Goal: Task Accomplishment & Management: Use online tool/utility

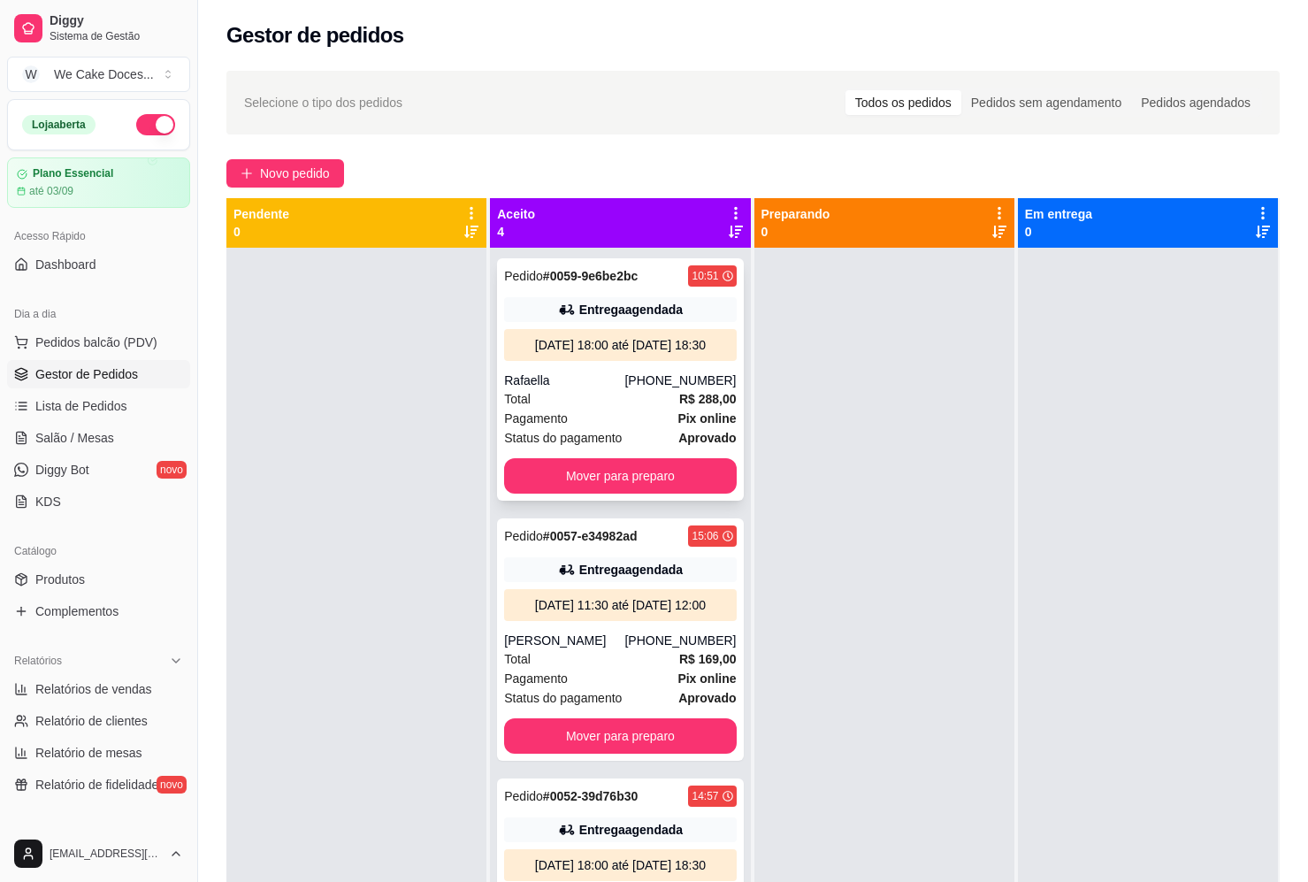
click at [599, 389] on div "Rafaella" at bounding box center [564, 381] width 120 height 18
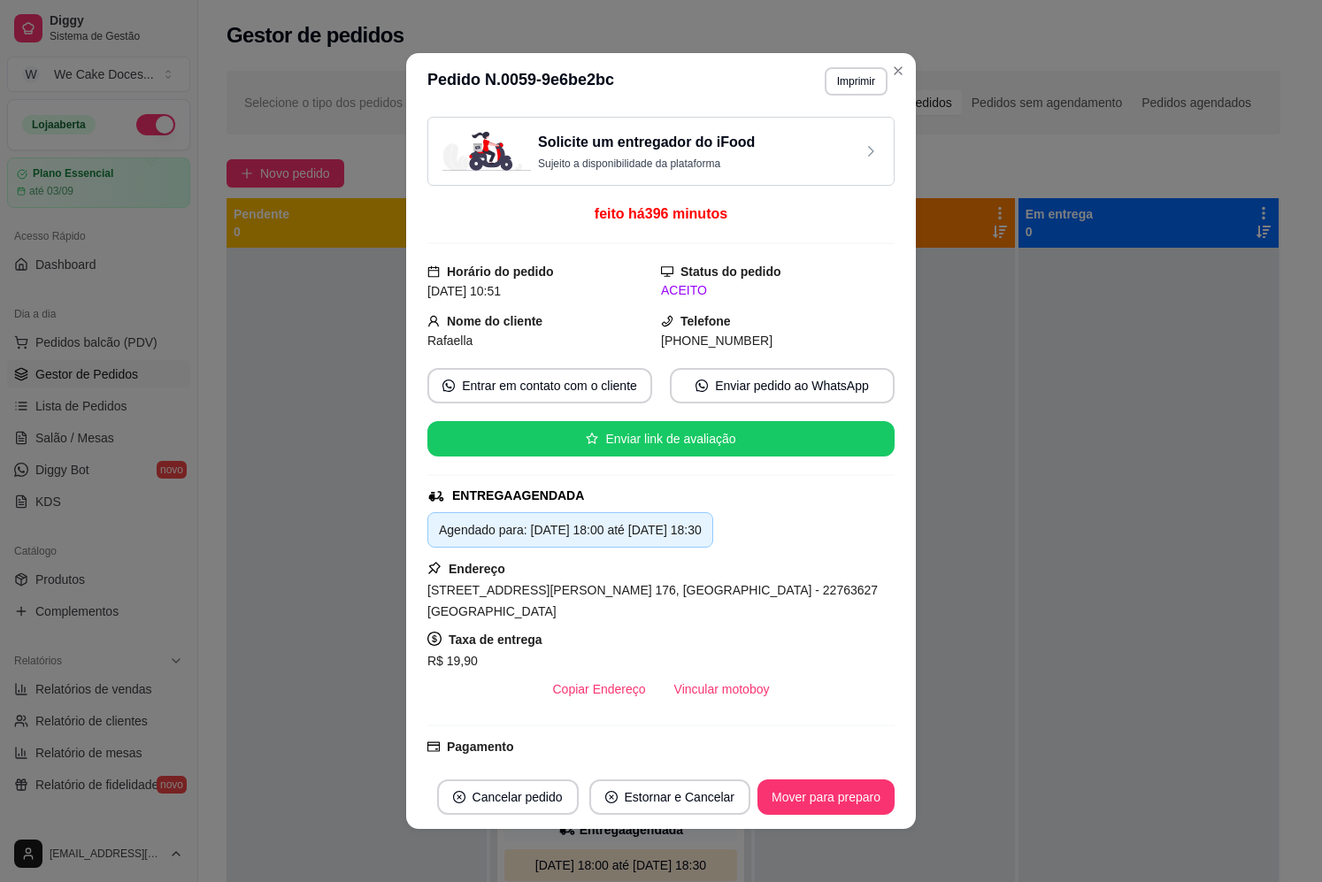
click at [752, 171] on div "Solicite um entregador do iFood Sujeito a disponibilidade da plataforma" at bounding box center [660, 151] width 467 height 69
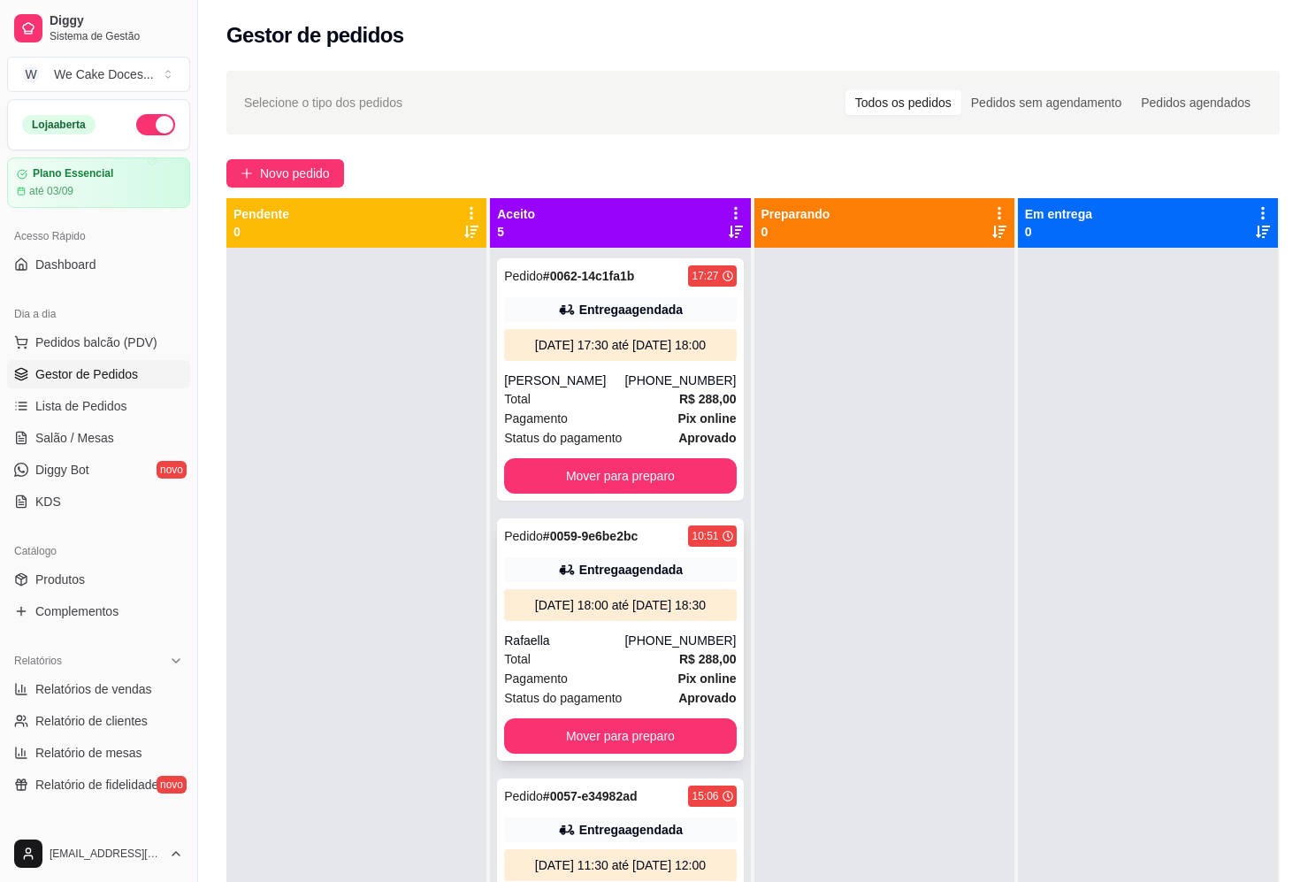
click at [653, 621] on div "[DATE] 18:00 até [DATE] 18:30" at bounding box center [620, 605] width 232 height 32
click at [659, 325] on div "Pedido # 0062-14c1fa1b 17:27 Entrega agendada [DATE] 17:30 até [DATE] 18:00 [PE…" at bounding box center [620, 379] width 246 height 242
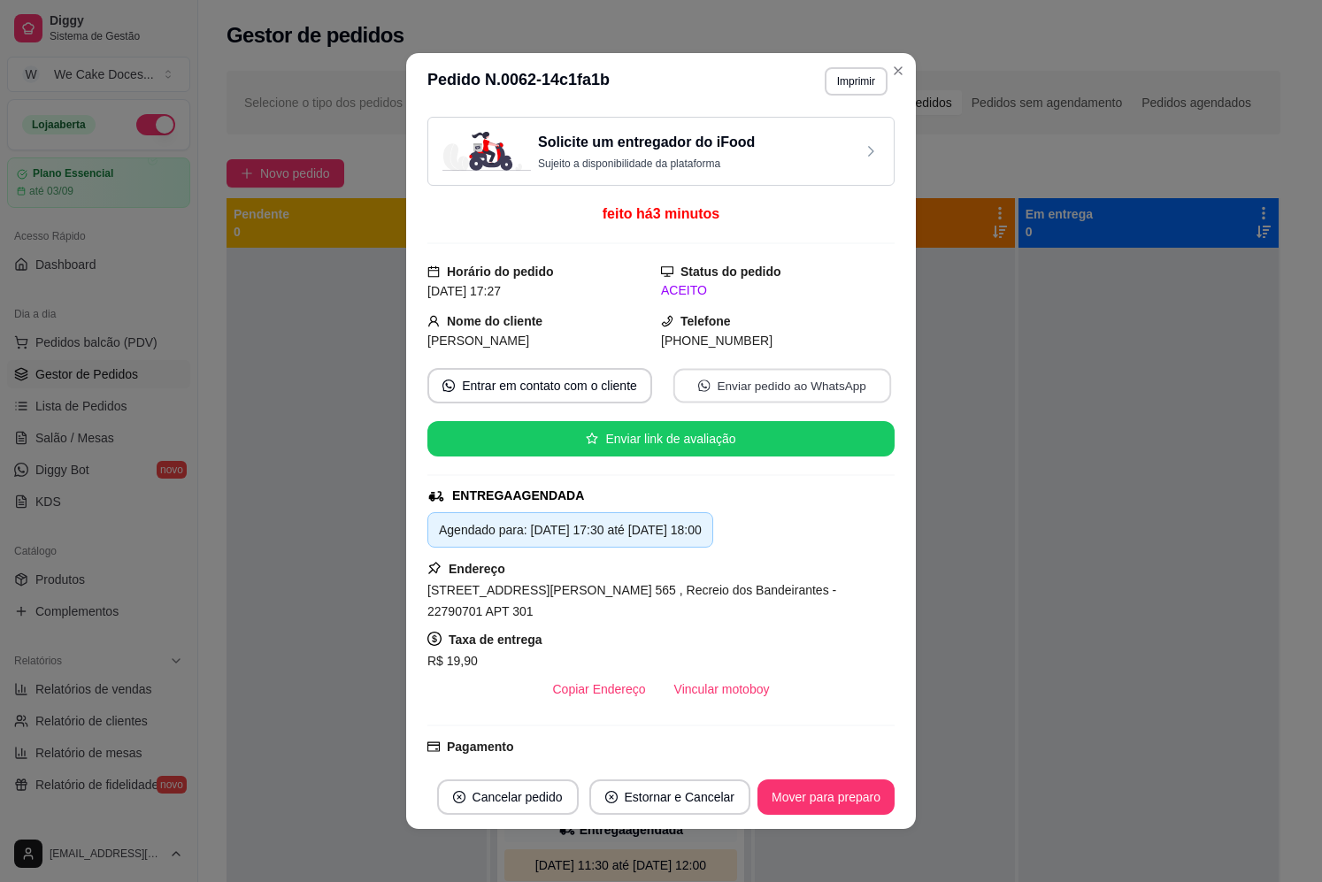
click at [746, 393] on button "Enviar pedido ao WhatsApp" at bounding box center [782, 386] width 218 height 35
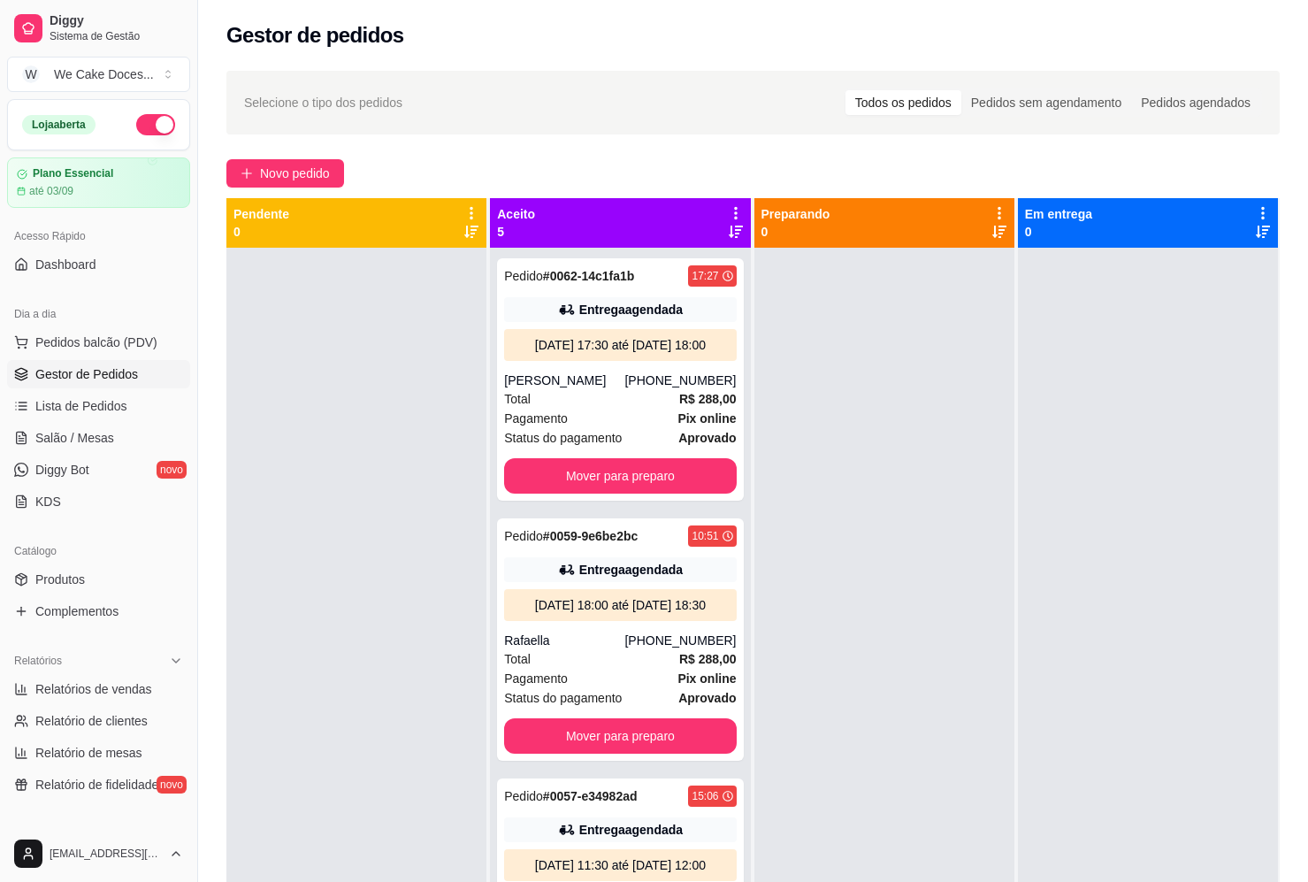
click at [612, 213] on div "Aceito 5" at bounding box center [620, 222] width 246 height 35
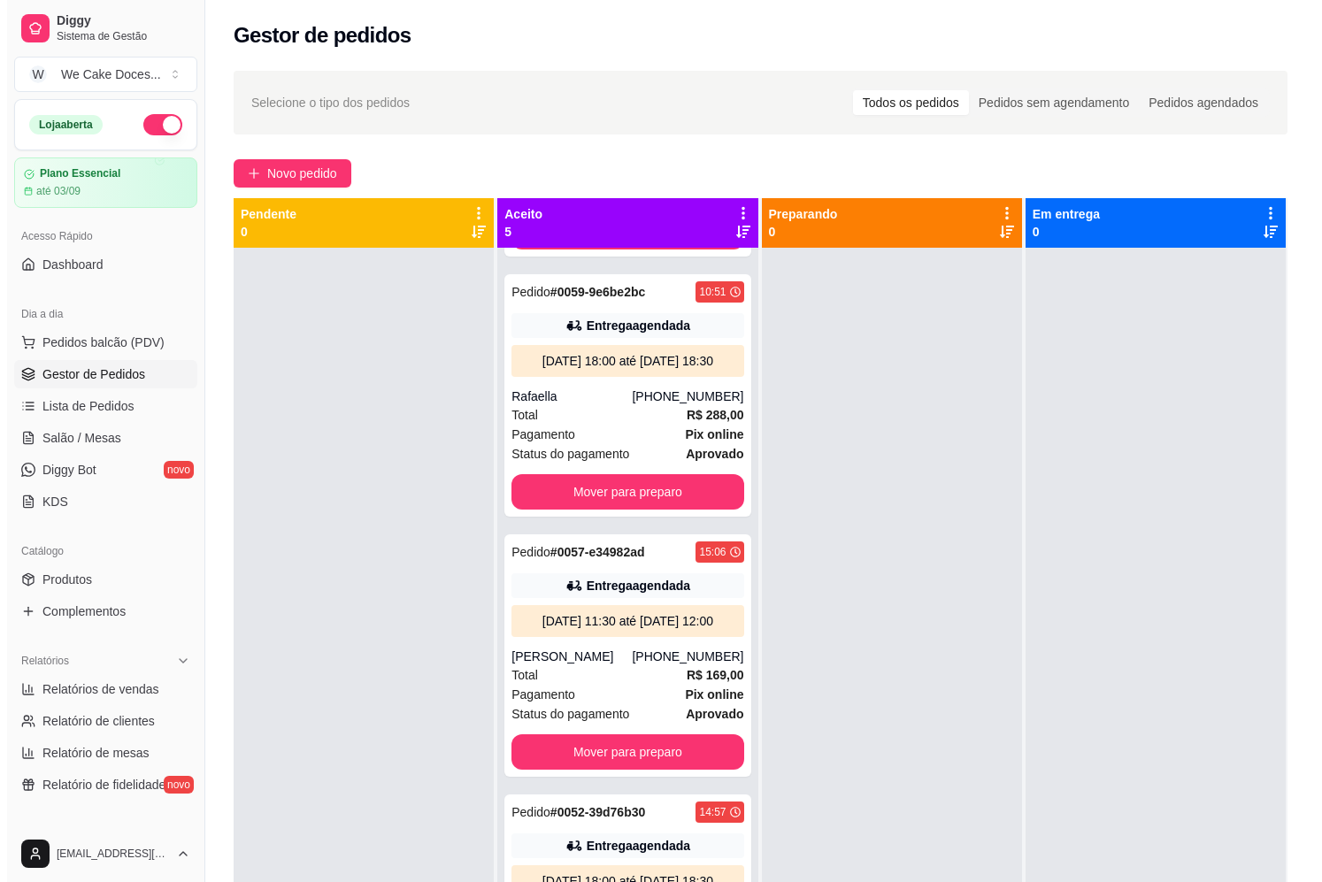
scroll to position [259, 0]
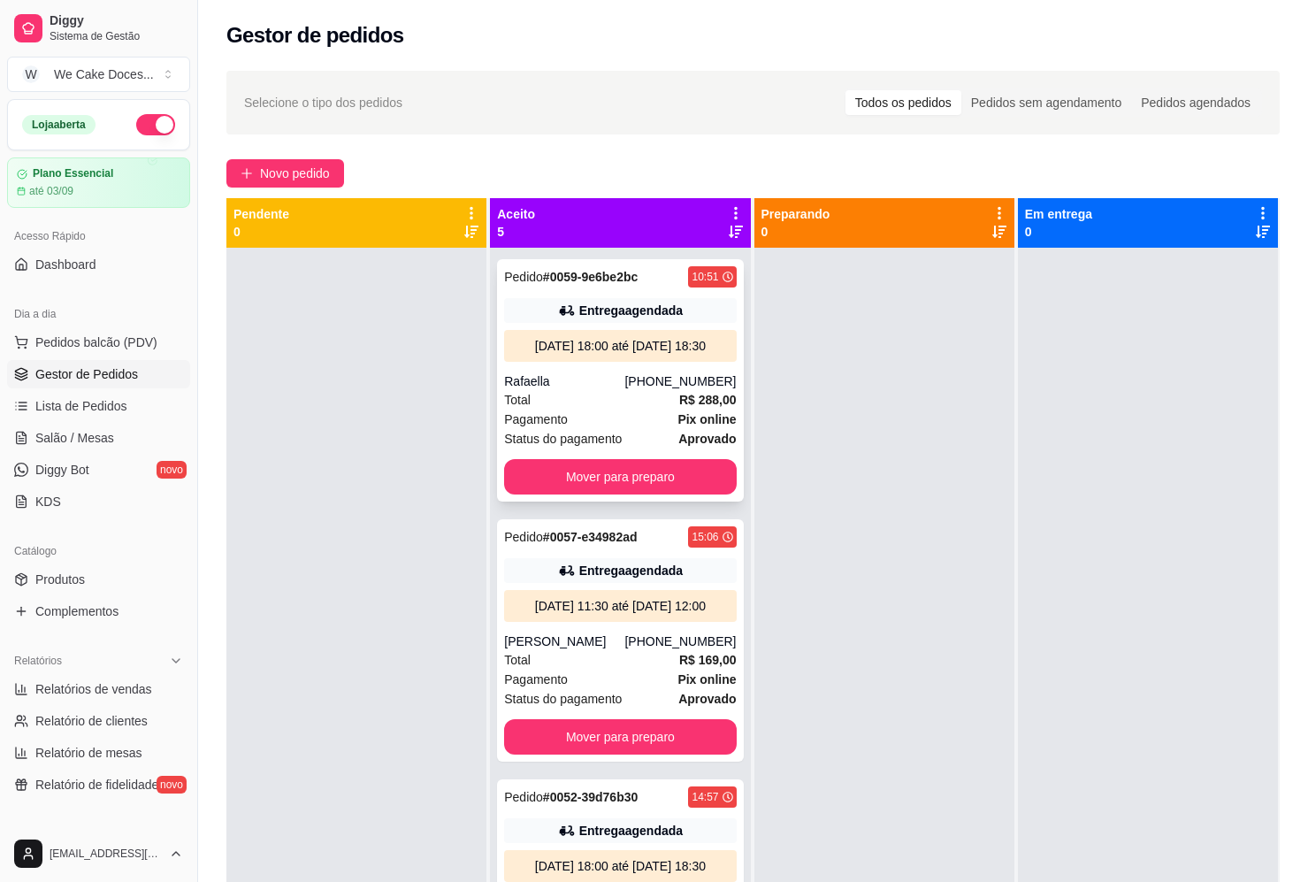
click at [588, 390] on div "Rafaella" at bounding box center [564, 381] width 120 height 18
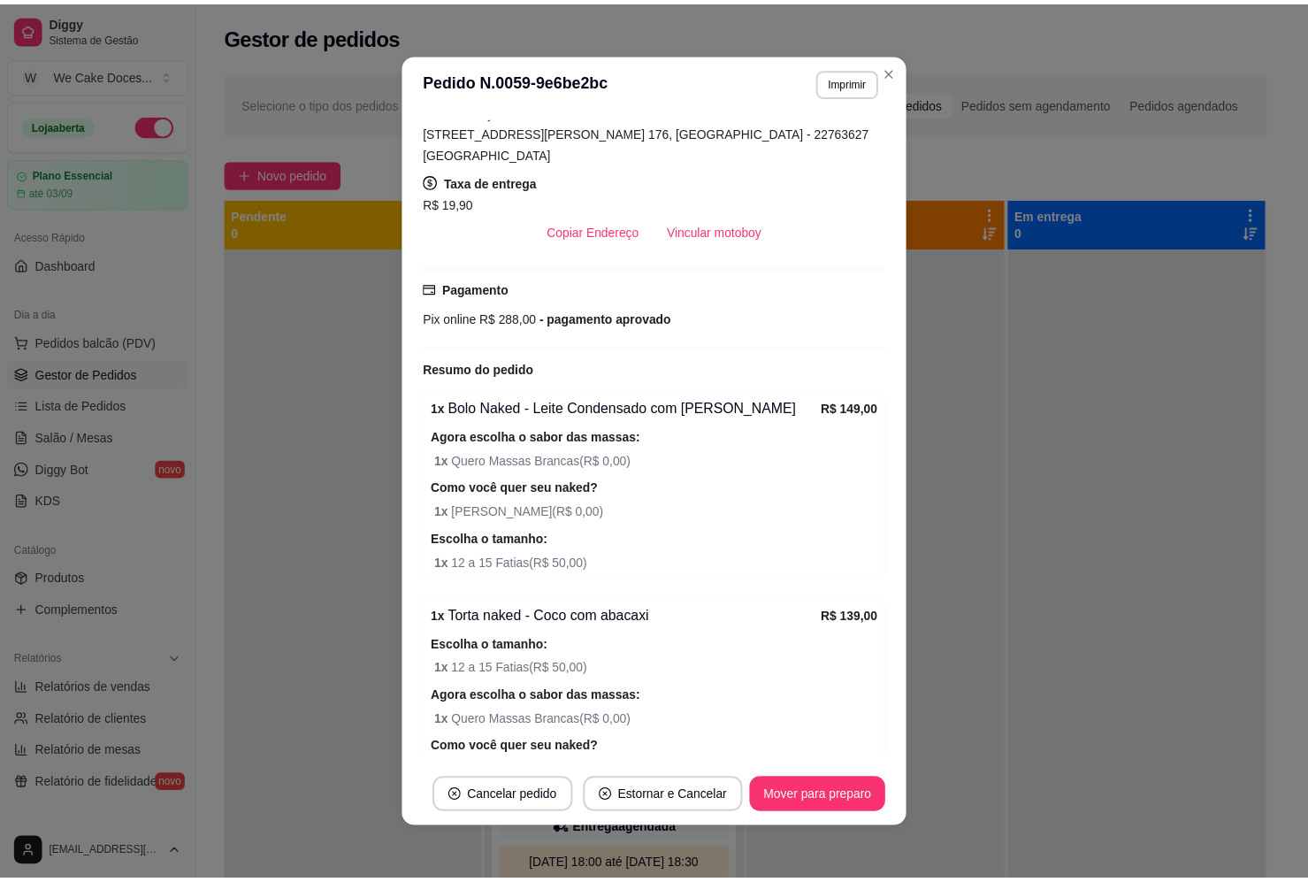
scroll to position [0, 0]
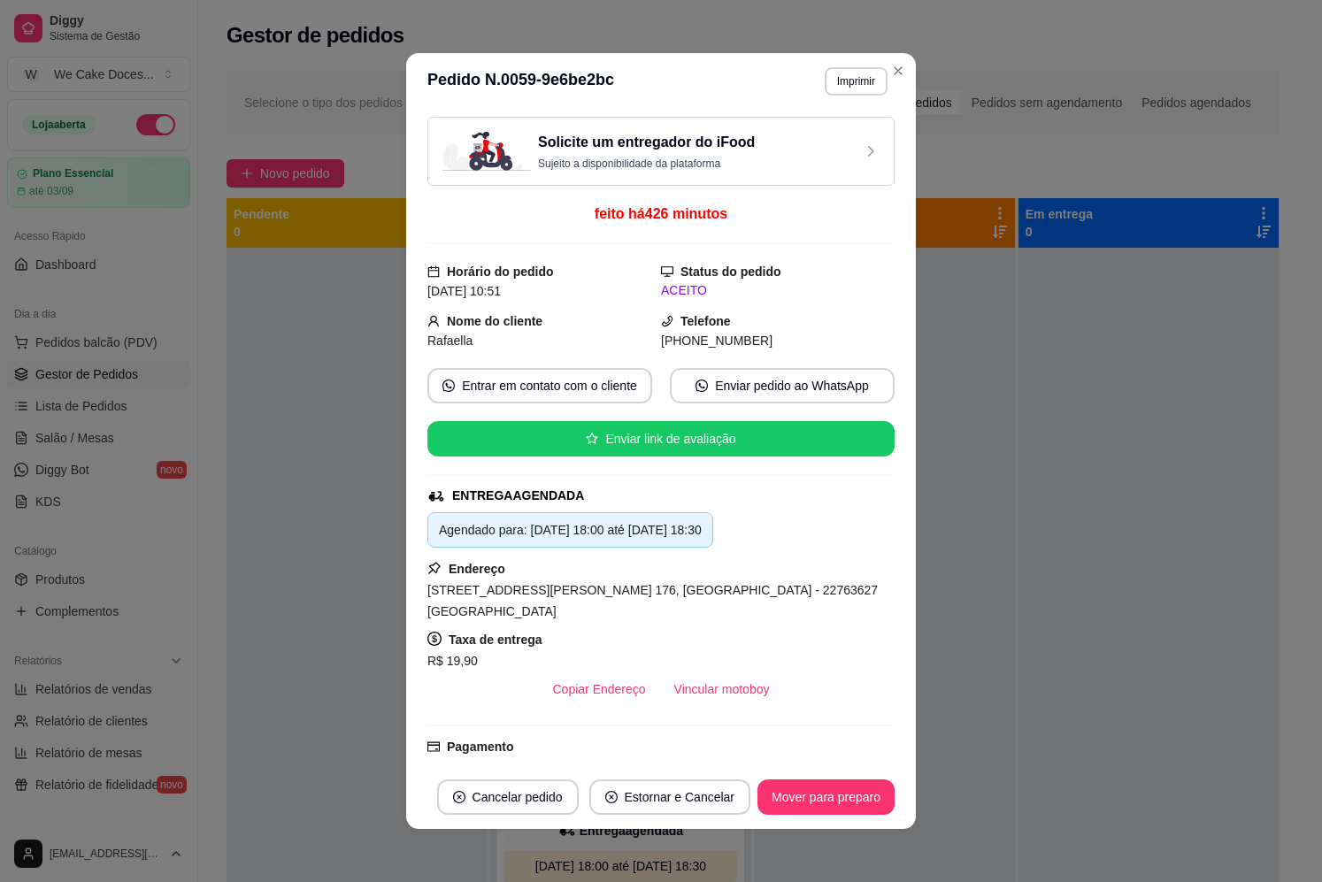
click at [683, 140] on h3 "Solicite um entregador do iFood" at bounding box center [646, 142] width 217 height 21
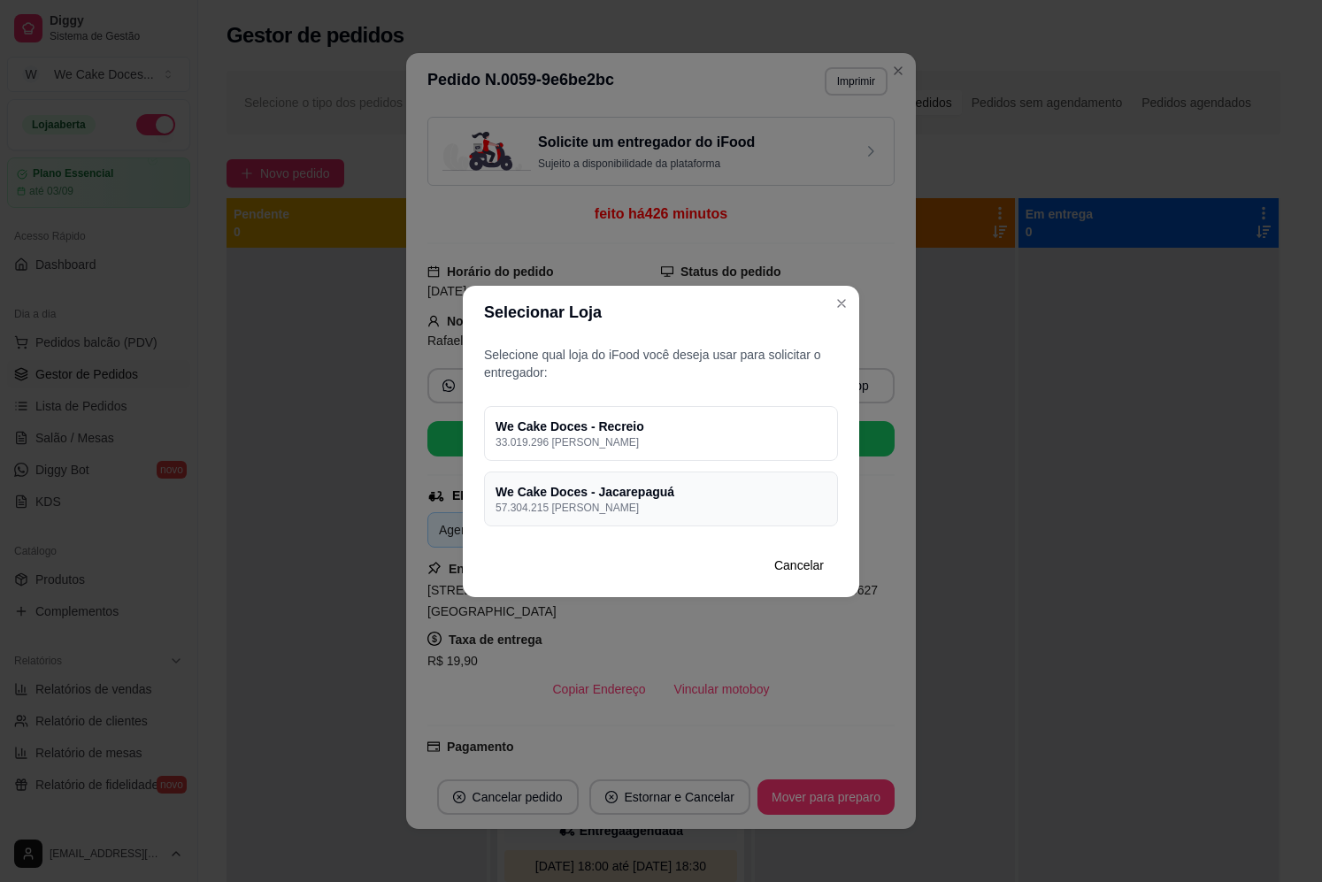
click at [694, 511] on p "57.304.215 [PERSON_NAME]" at bounding box center [660, 508] width 331 height 14
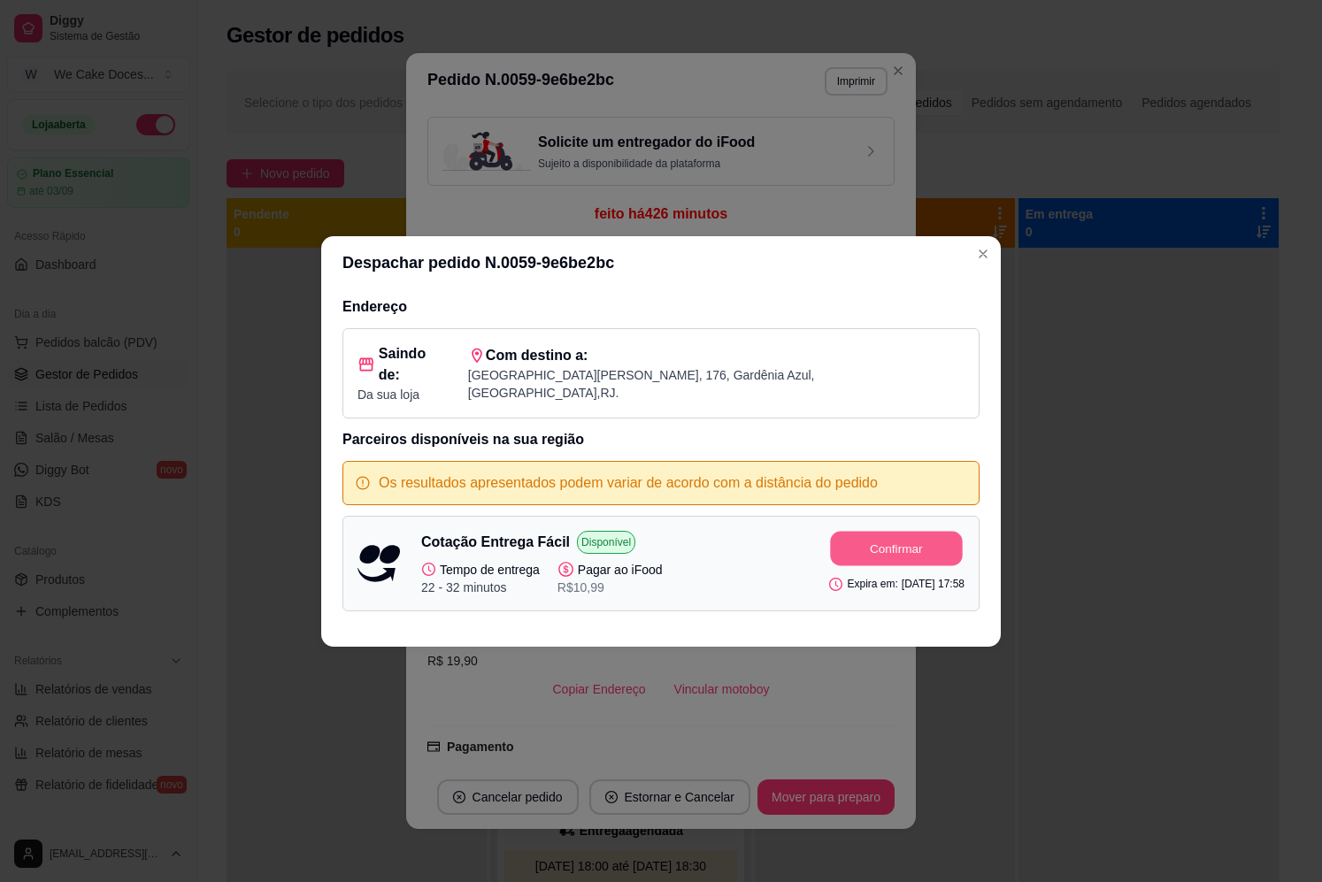
click at [880, 531] on button "Confirmar" at bounding box center [897, 548] width 132 height 35
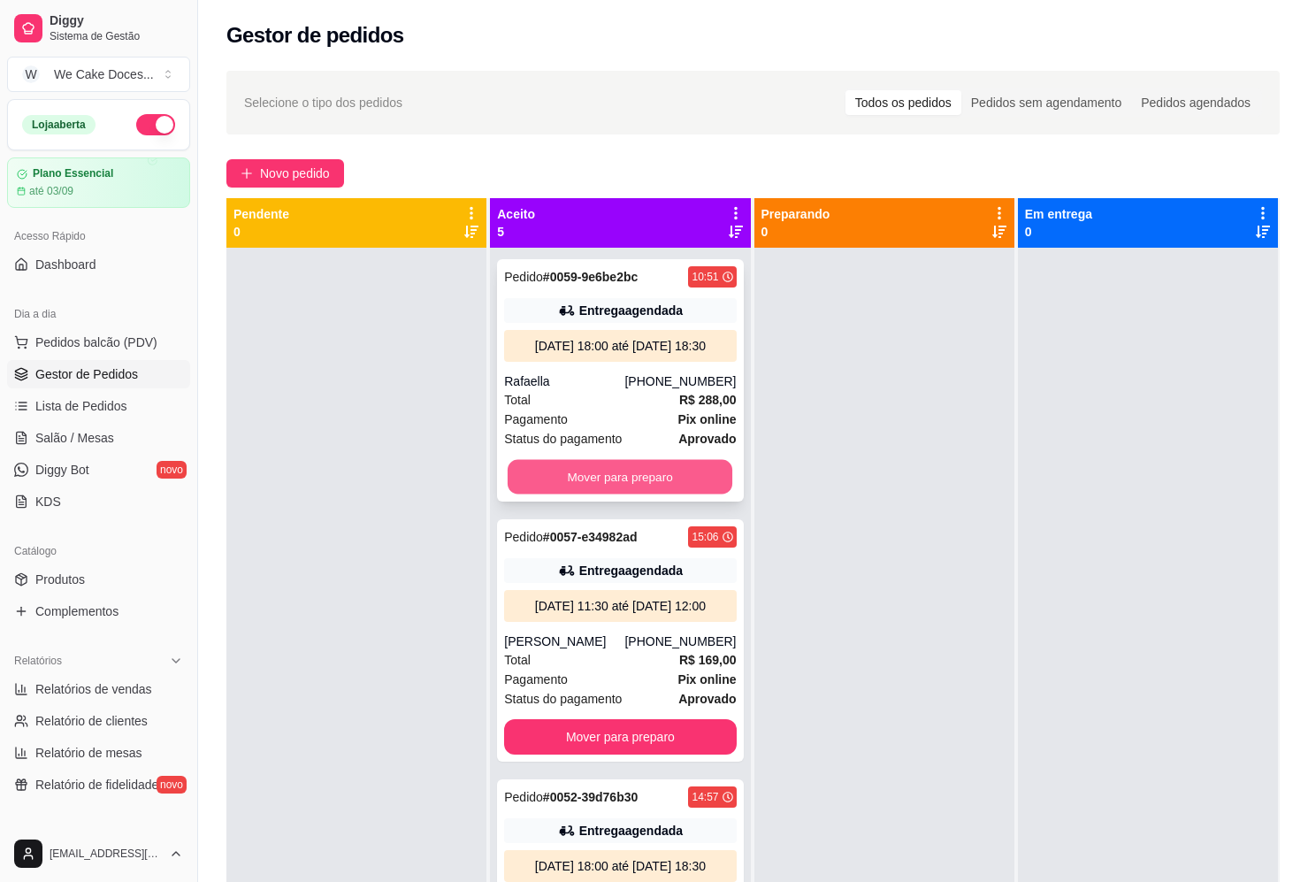
click at [619, 495] on button "Mover para preparo" at bounding box center [620, 477] width 225 height 35
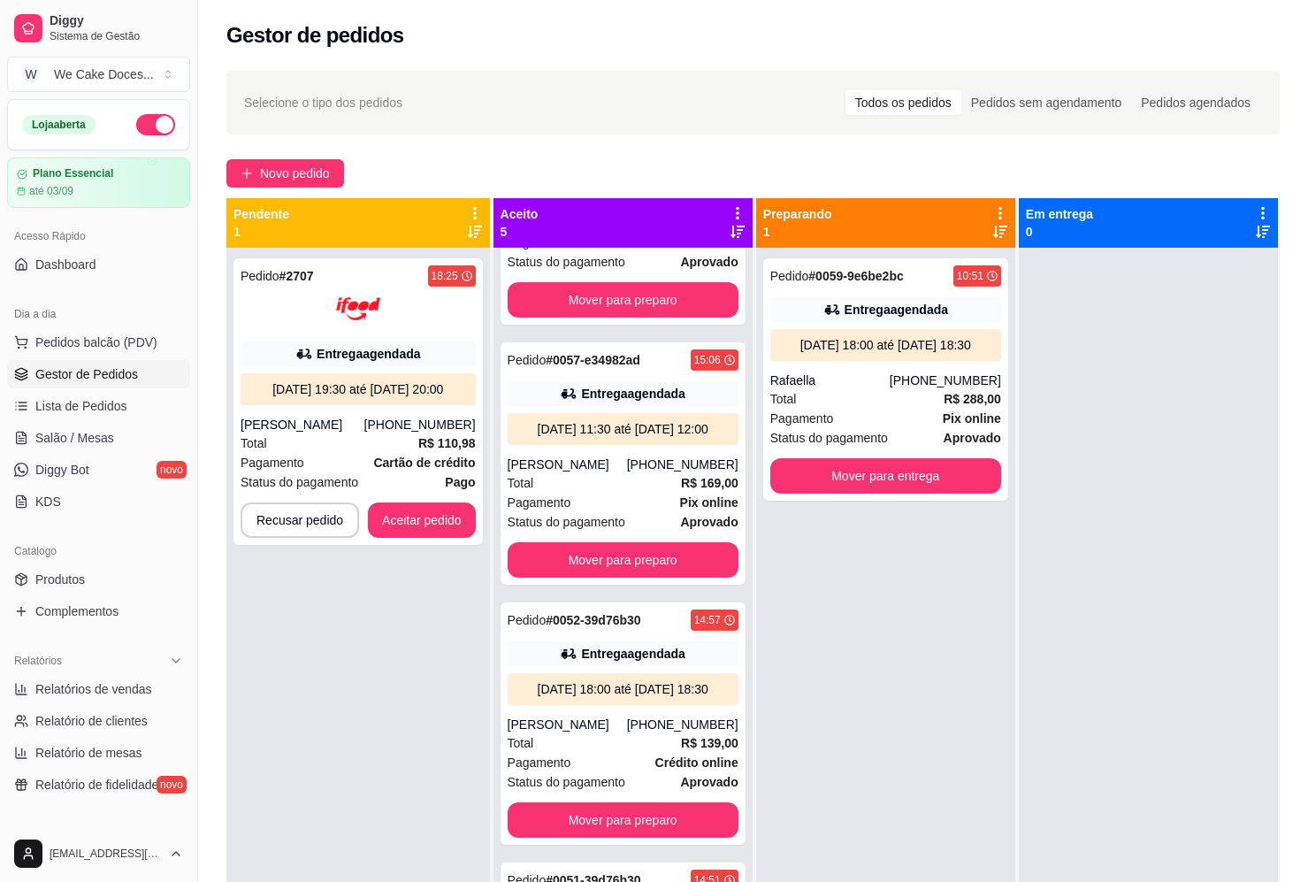
scroll to position [834, 0]
